Goal: Task Accomplishment & Management: Manage account settings

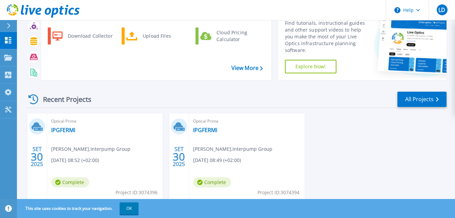
scroll to position [57, 0]
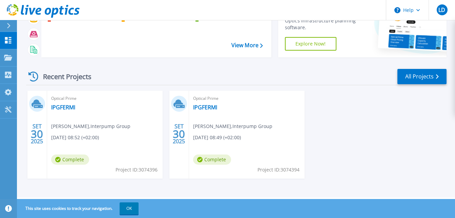
drag, startPoint x: 196, startPoint y: 30, endPoint x: 146, endPoint y: 61, distance: 58.9
click at [146, 61] on div "Start a New Project Download Collector Upload Files Cloud Pricing Calculator Vi…" at bounding box center [236, 19] width 421 height 88
click at [209, 140] on span "[DATE] 08:49 (+02:00)" at bounding box center [217, 137] width 48 height 7
click at [215, 159] on span "Complete" at bounding box center [212, 159] width 38 height 10
click at [179, 133] on span "30" at bounding box center [179, 134] width 12 height 6
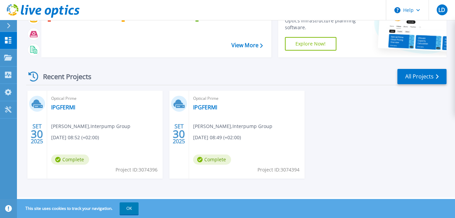
click at [178, 106] on icon at bounding box center [179, 103] width 11 height 11
click at [207, 99] on span "Optical Prime" at bounding box center [246, 98] width 107 height 7
click at [269, 169] on span "Project ID: 3074394" at bounding box center [279, 169] width 42 height 7
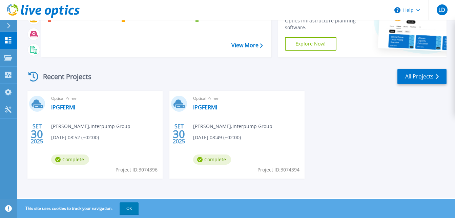
drag, startPoint x: 269, startPoint y: 169, endPoint x: 245, endPoint y: 150, distance: 30.2
click at [245, 150] on div "Optical Prime IPGFERMI Luca D'Angelo , Interpump Group 09/30/2025, 08:49 (+02:0…" at bounding box center [247, 134] width 116 height 88
click at [425, 77] on link "All Projects" at bounding box center [422, 76] width 49 height 15
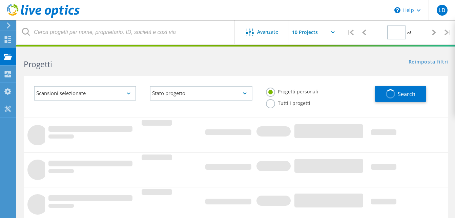
type input "1"
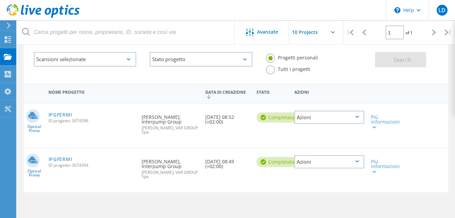
scroll to position [68, 0]
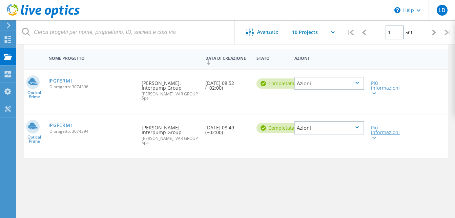
click at [374, 138] on icon at bounding box center [375, 138] width 4 height 2
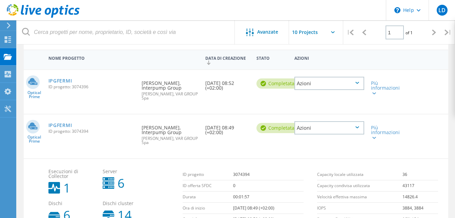
scroll to position [102, 0]
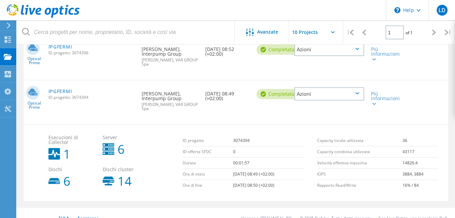
click at [357, 93] on icon at bounding box center [358, 93] width 4 height 2
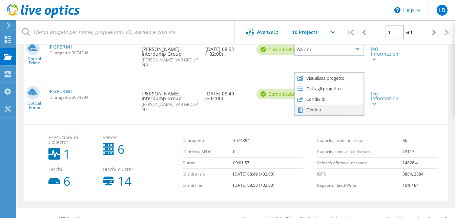
click at [326, 109] on div "Elimina" at bounding box center [329, 109] width 68 height 11
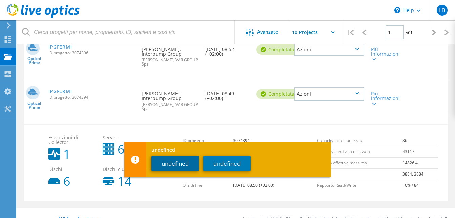
click at [183, 162] on button "undefined" at bounding box center [175, 163] width 47 height 15
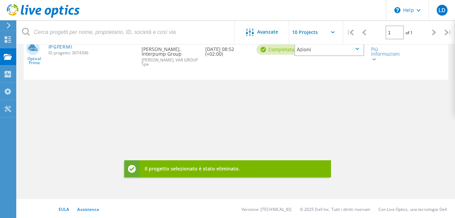
click at [200, 138] on div "Nome progetto Data di creazione Stato Azioni Optical Prime IPGFERMI ID progetto…" at bounding box center [236, 104] width 425 height 176
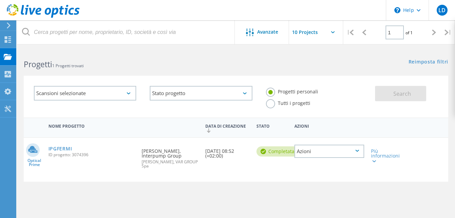
scroll to position [34, 0]
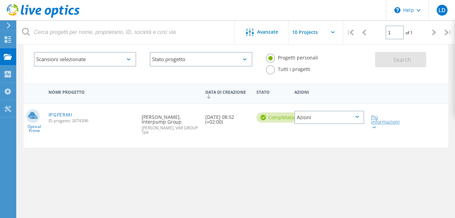
click at [374, 126] on icon at bounding box center [375, 127] width 4 height 2
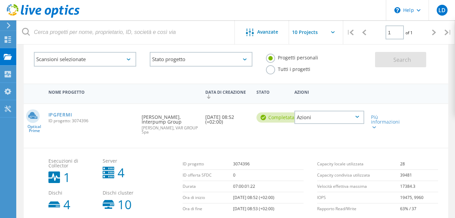
scroll to position [68, 0]
